Goal: Check status: Check status

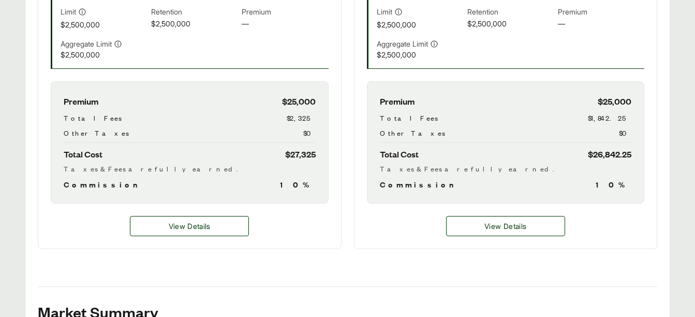
scroll to position [451, 0]
click at [497, 222] on span "View Details" at bounding box center [506, 225] width 42 height 11
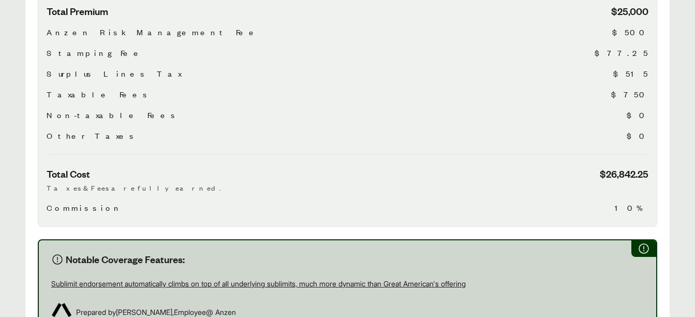
scroll to position [404, 0]
